Goal: Task Accomplishment & Management: Manage account settings

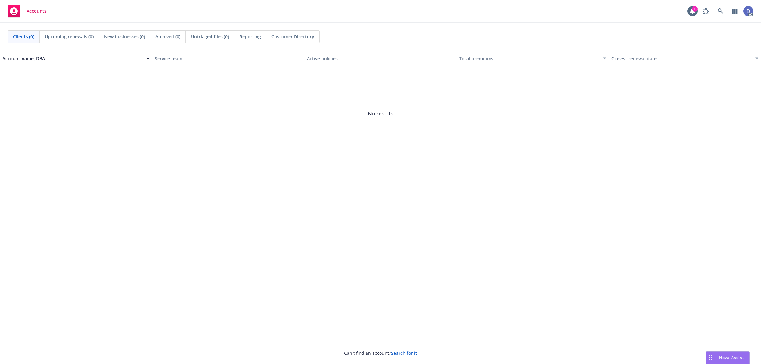
click at [719, 19] on div "Accounts 1 AC" at bounding box center [380, 11] width 761 height 23
click at [721, 12] on icon at bounding box center [720, 10] width 5 height 5
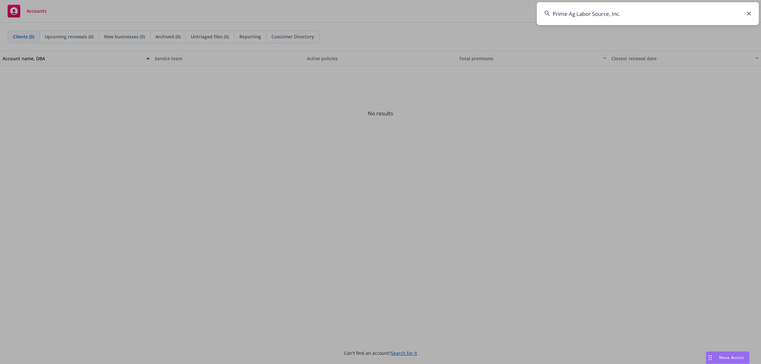
click at [721, 12] on input "Prime Ag Labor Source, Inc." at bounding box center [648, 13] width 222 height 23
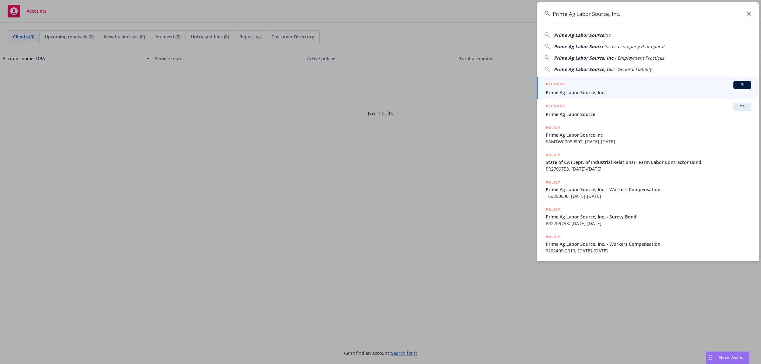
type input "Prime Ag Labor Source, Inc."
click at [621, 83] on div "ACCOUNT BI" at bounding box center [649, 85] width 206 height 8
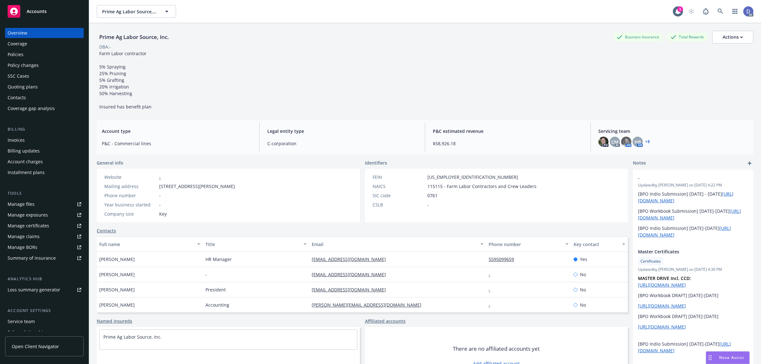
click at [42, 233] on link "Manage claims" at bounding box center [44, 237] width 79 height 10
click at [24, 200] on div "Manage files" at bounding box center [21, 204] width 27 height 10
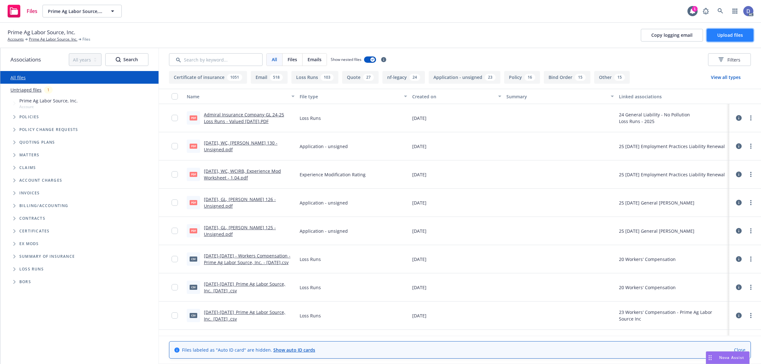
click at [737, 37] on span "Upload files" at bounding box center [731, 35] width 26 height 6
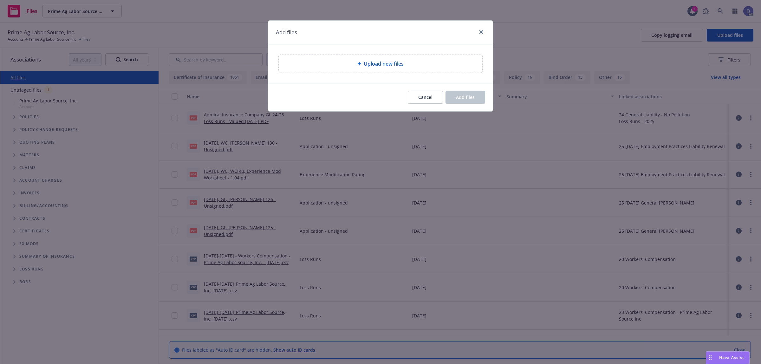
click at [383, 69] on div "Upload new files" at bounding box center [381, 64] width 204 height 18
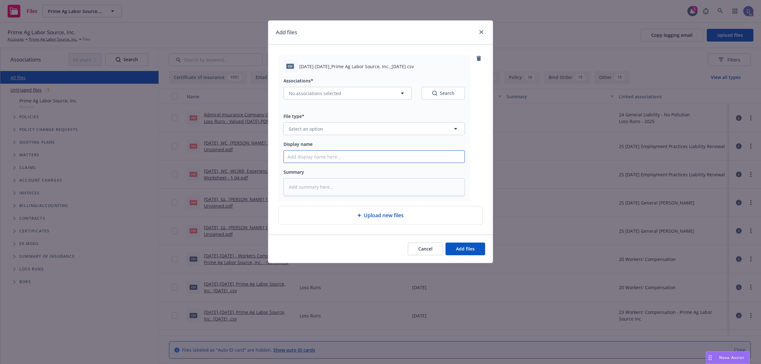
click at [436, 157] on input "Display name" at bounding box center [374, 157] width 181 height 12
paste input "2023-2024_Prime Ag Labor Source, Inc._9-25-2024"
type input "2023-2024_Prime Ag Labor Source, Inc._9-25-2024"
type textarea "x"
type input "2023-2024_Prime Ag Labor Source, Inc._9-25-2024"
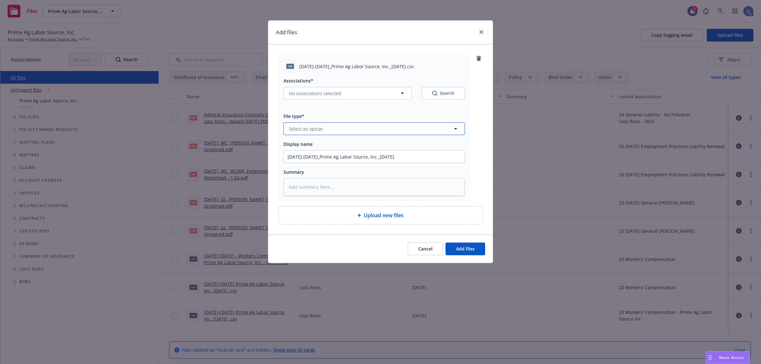
click at [431, 129] on button "Select an option" at bounding box center [374, 128] width 181 height 13
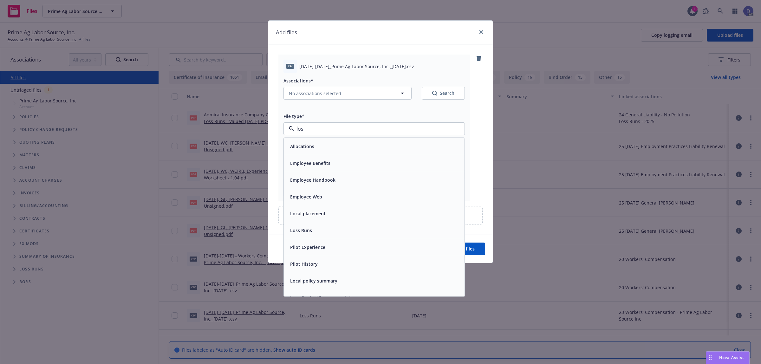
type input "loss"
click at [427, 139] on div "Loss Runs" at bounding box center [374, 146] width 181 height 17
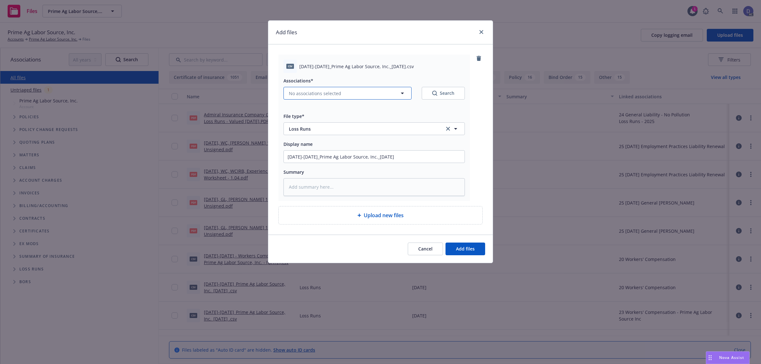
click at [364, 93] on button "No associations selected" at bounding box center [348, 93] width 128 height 13
type textarea "x"
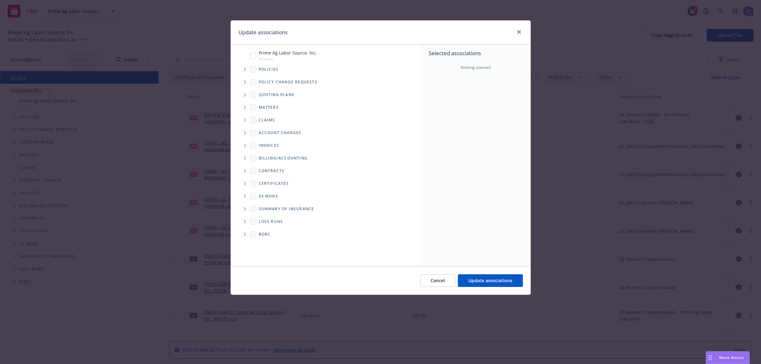
click at [244, 72] on span "Tree Example" at bounding box center [245, 69] width 10 height 10
click at [448, 93] on div "Selected associations Nothing selected" at bounding box center [475, 155] width 109 height 222
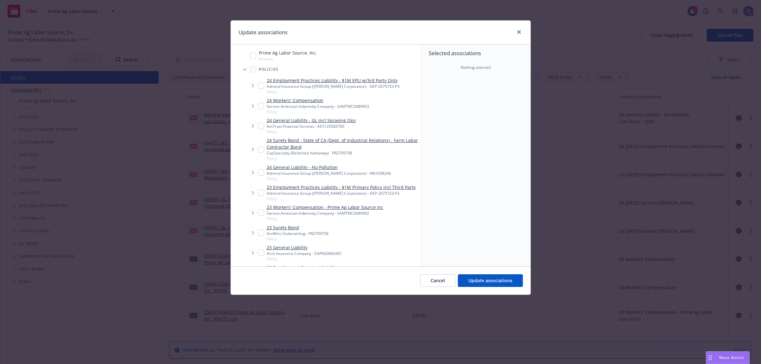
click at [348, 208] on link "23 Workers' Compensation - Prime Ag Labor Source Inc" at bounding box center [325, 207] width 117 height 7
checkbox input "true"
click at [474, 276] on button "Update associations" at bounding box center [490, 280] width 65 height 13
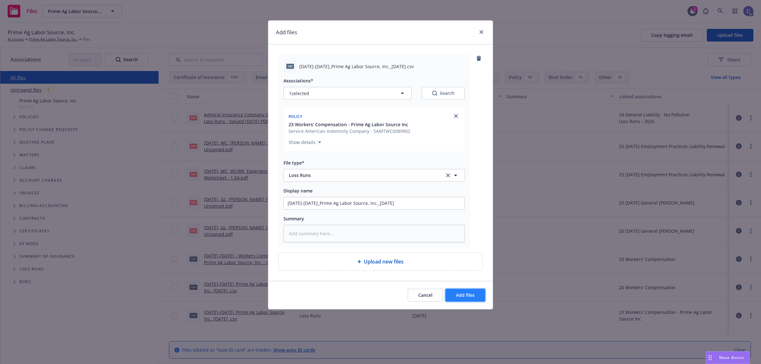
click at [474, 296] on span "Add files" at bounding box center [465, 295] width 19 height 6
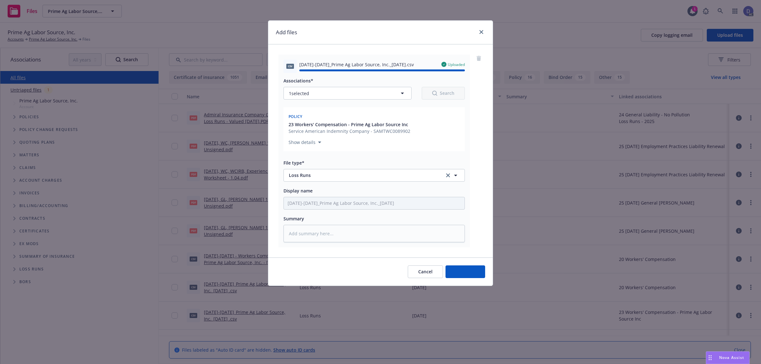
type textarea "x"
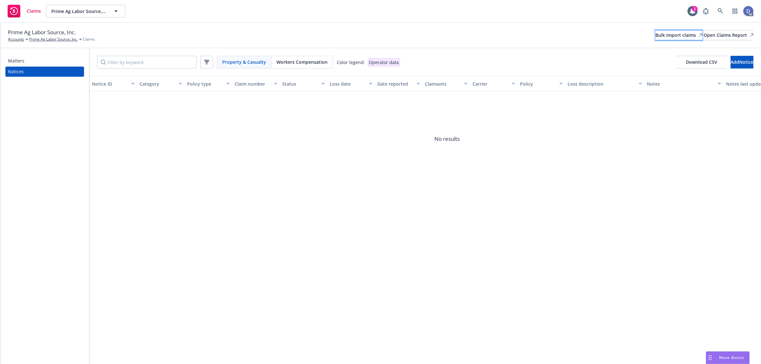
click at [656, 37] on div "Bulk import claims" at bounding box center [679, 35] width 47 height 10
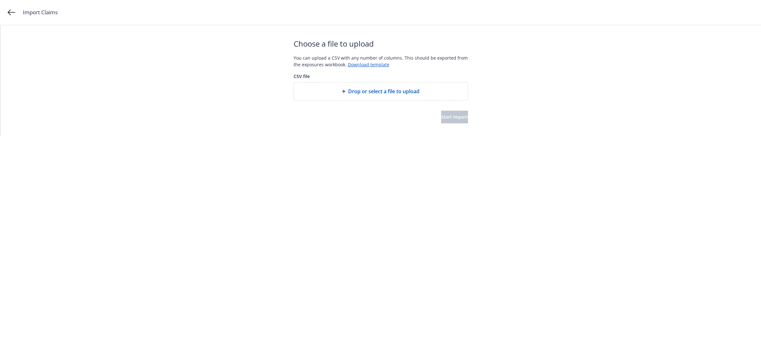
click at [376, 91] on span "Drop or select a file to upload" at bounding box center [383, 92] width 71 height 8
click at [441, 115] on span "Start import" at bounding box center [454, 117] width 27 height 6
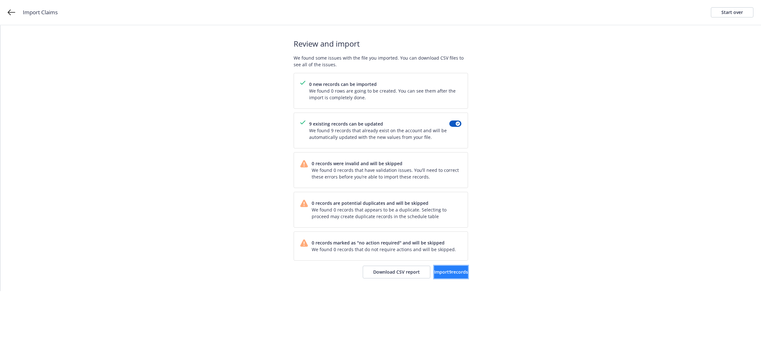
click at [434, 267] on button "Import 9 records" at bounding box center [451, 272] width 34 height 13
click at [438, 270] on span "View accounts" at bounding box center [442, 272] width 31 height 6
